Goal: Task Accomplishment & Management: Manage account settings

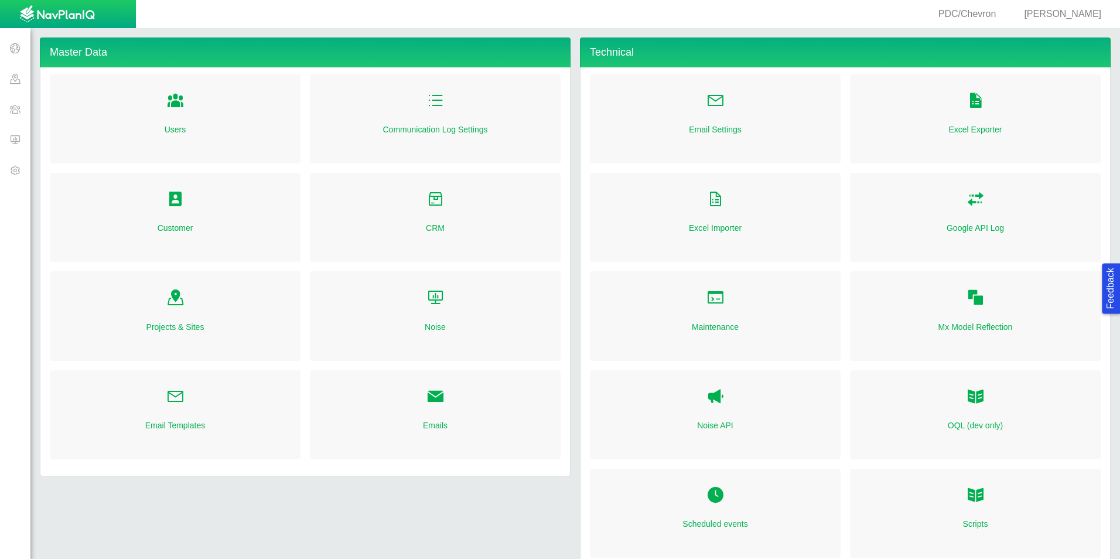
click at [22, 146] on span at bounding box center [15, 139] width 30 height 30
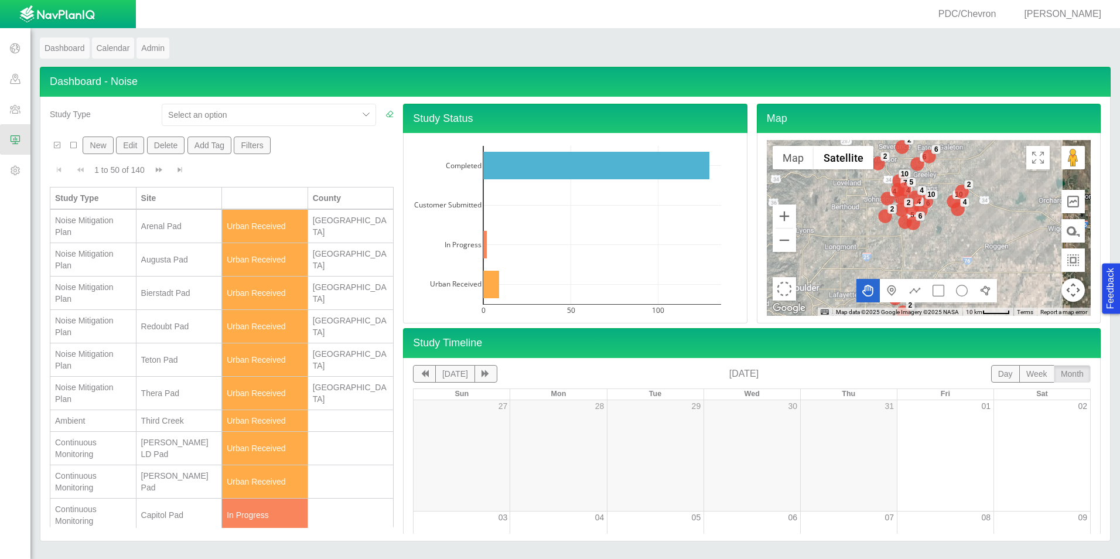
click at [1075, 15] on span "[PERSON_NAME]" at bounding box center [1062, 14] width 77 height 10
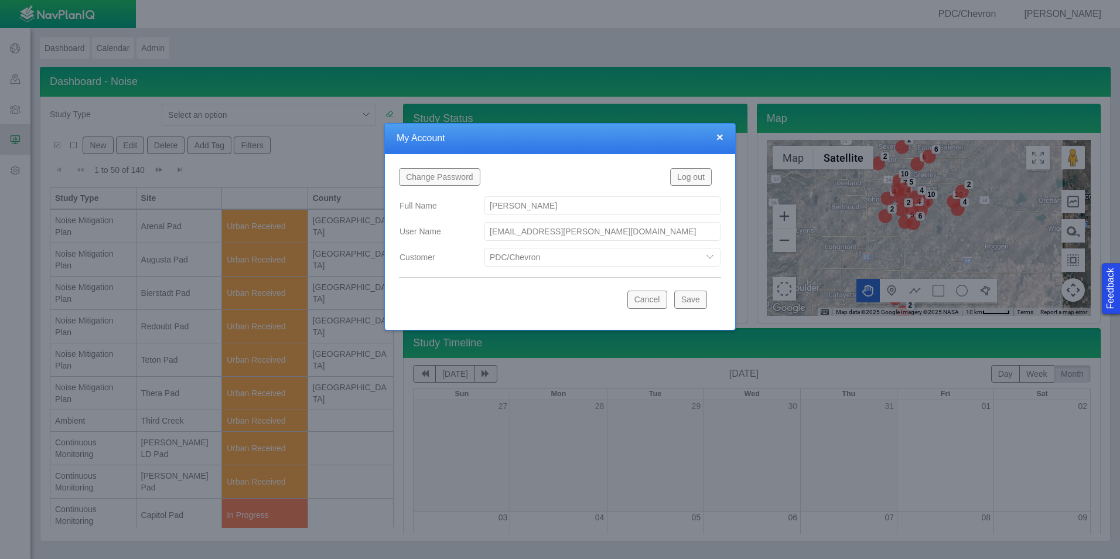
click at [532, 261] on select "Bison Blue Green Solutions Chevron Civitas Koloma Oxy PDC/Chevron Prairie OC Ur…" at bounding box center [602, 257] width 236 height 19
click at [484, 248] on select "Bison Blue Green Solutions Chevron Civitas Koloma Oxy PDC/Chevron Prairie OC Ur…" at bounding box center [602, 257] width 236 height 19
select select "42784196460046054"
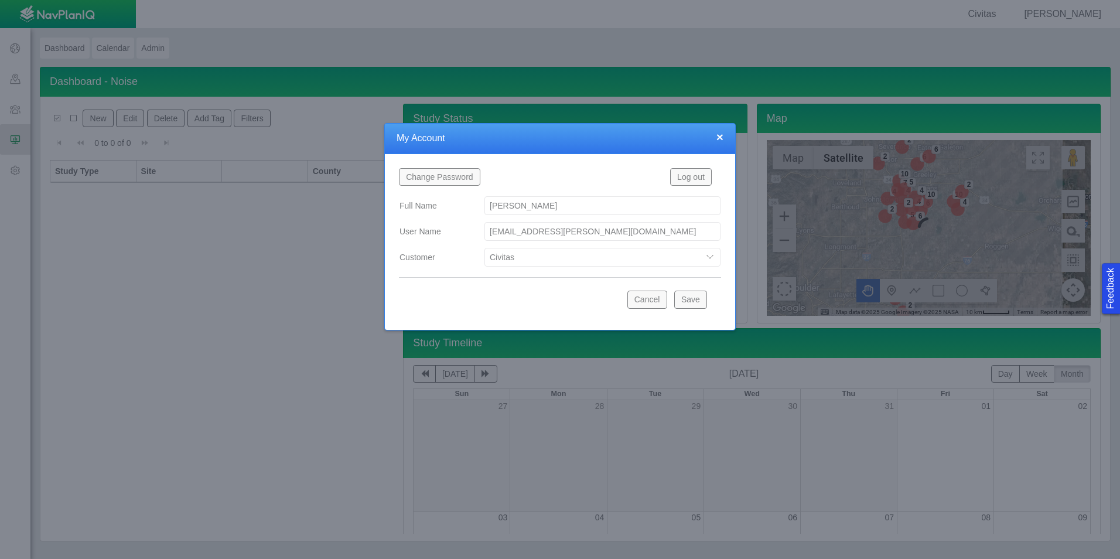
click at [697, 301] on button "Save" at bounding box center [690, 299] width 33 height 18
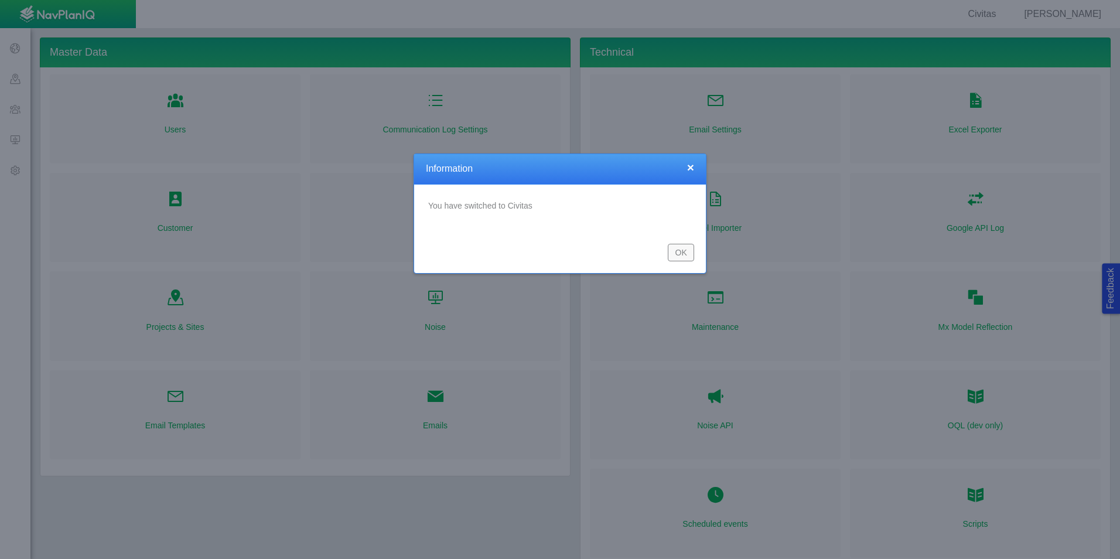
click at [679, 255] on button "OK" at bounding box center [681, 253] width 26 height 18
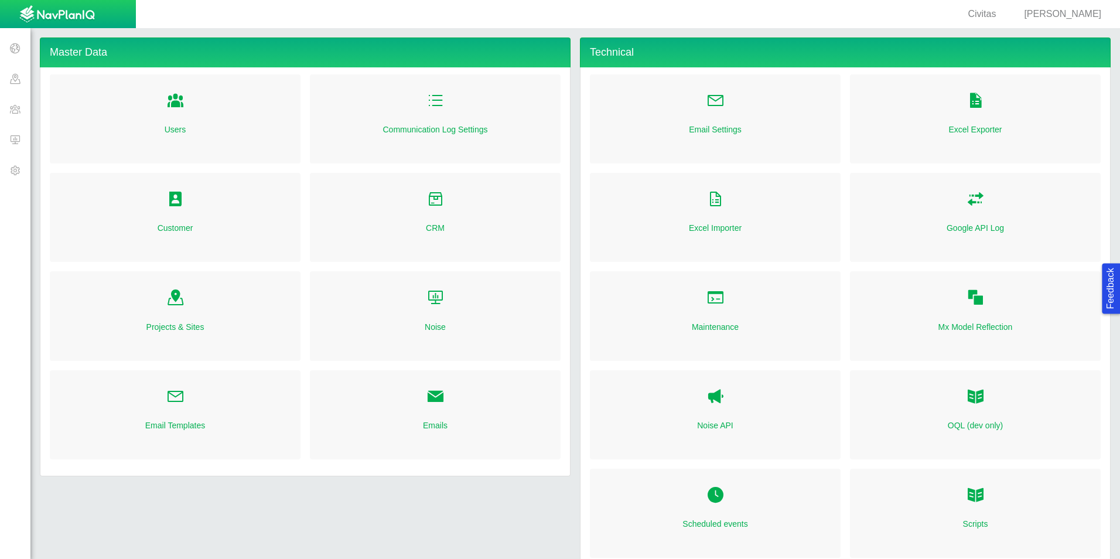
click at [8, 130] on span at bounding box center [15, 139] width 30 height 30
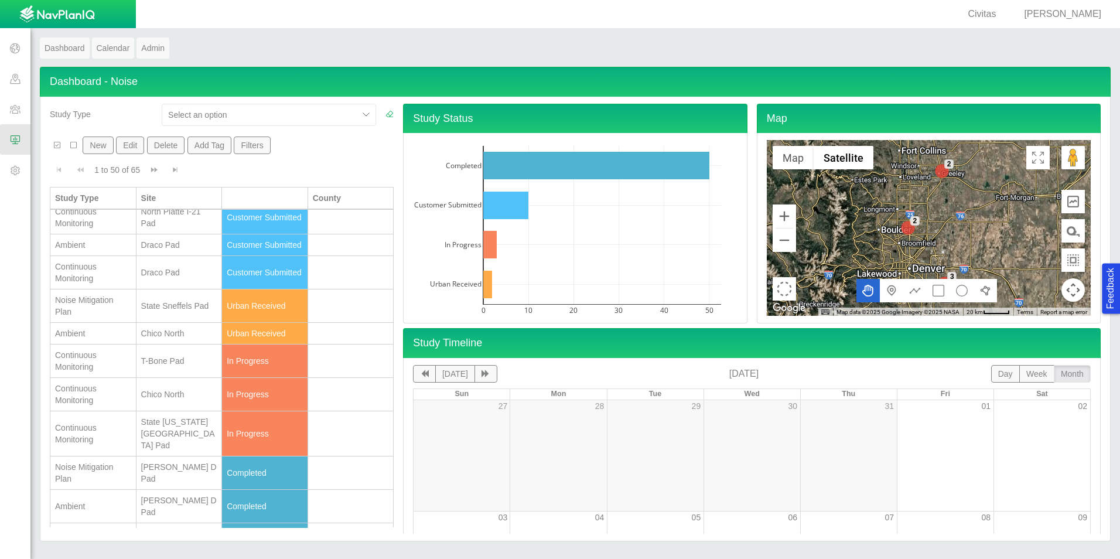
scroll to position [234, 0]
